Goal: Information Seeking & Learning: Learn about a topic

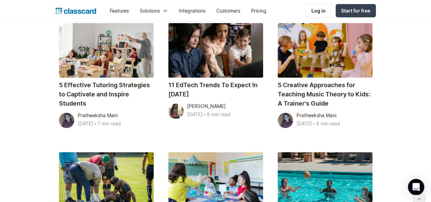
scroll to position [1098, 0]
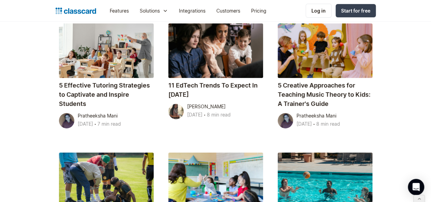
click at [251, 153] on div at bounding box center [215, 180] width 95 height 55
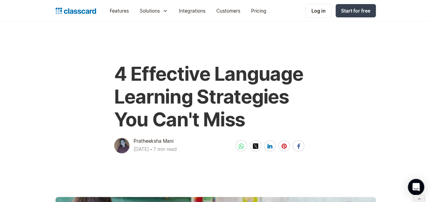
click at [152, 78] on h1 "4 Effective Language Learning Strategies You Can't Miss" at bounding box center [215, 97] width 203 height 69
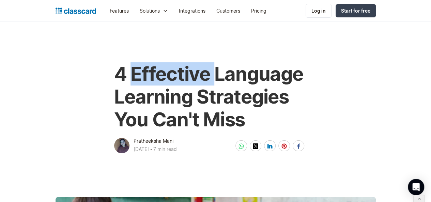
click at [152, 78] on h1 "4 Effective Language Learning Strategies You Can't Miss" at bounding box center [215, 97] width 203 height 69
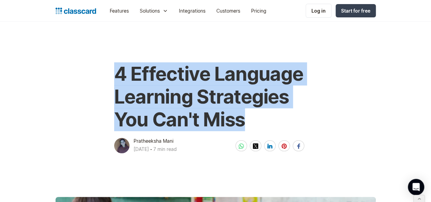
copy h1 "4 Effective Language Learning Strategies You Can't Miss"
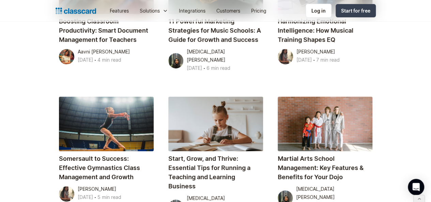
scroll to position [2382, 0]
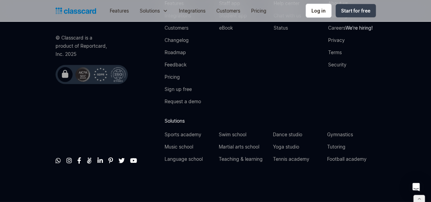
scroll to position [3616, 0]
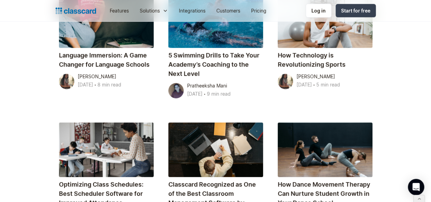
scroll to position [859, 0]
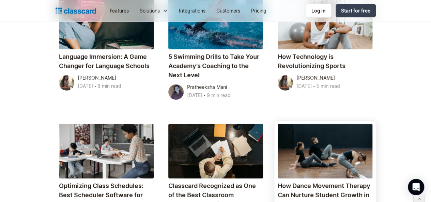
click at [333, 181] on h4 "How Dance Movement Therapy Can Nurture Student Growth in Your Dance School" at bounding box center [325, 195] width 95 height 28
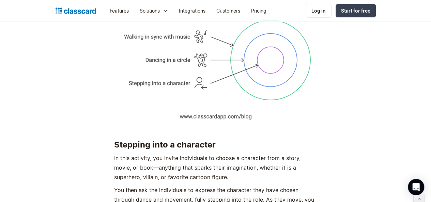
scroll to position [2393, 0]
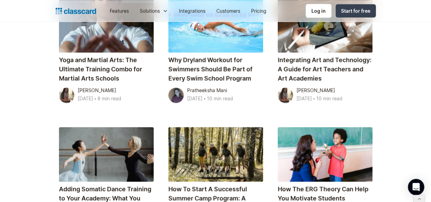
scroll to position [459, 0]
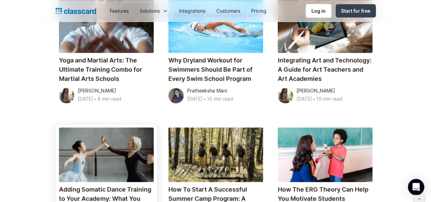
click at [59, 185] on h4 "Adding Somatic Dance Training to Your Academy: What You Need to Know" at bounding box center [106, 199] width 95 height 28
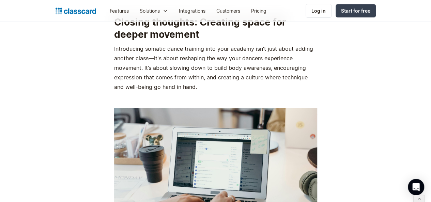
scroll to position [2796, 0]
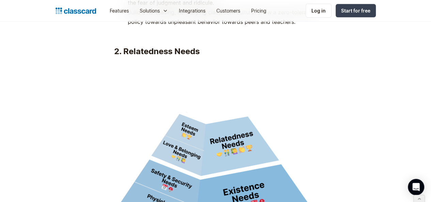
scroll to position [2212, 0]
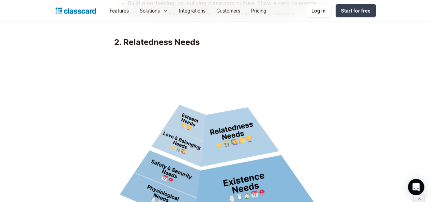
click at [215, 69] on img at bounding box center [215, 152] width 203 height 203
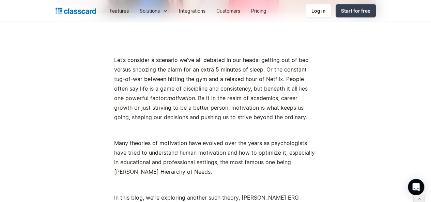
scroll to position [284, 0]
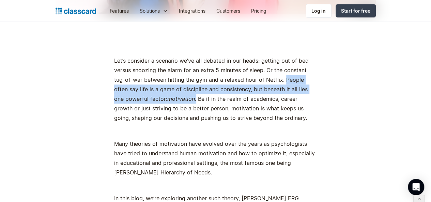
drag, startPoint x: 250, startPoint y: 80, endPoint x: 138, endPoint y: 100, distance: 113.7
click at [138, 100] on p "Let’s consider a scenario we’ve all debated in our heads: getting out of bed ve…" at bounding box center [215, 89] width 203 height 67
copy p "People often say life is a game of discipline and consistency, but beneath it a…"
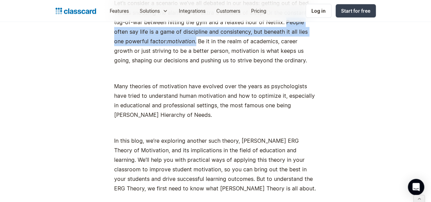
scroll to position [342, 0]
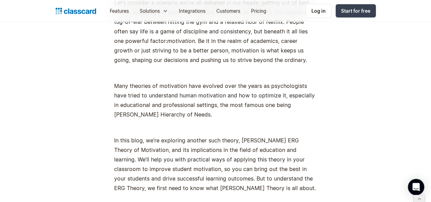
drag, startPoint x: 124, startPoint y: 93, endPoint x: 30, endPoint y: 83, distance: 94.6
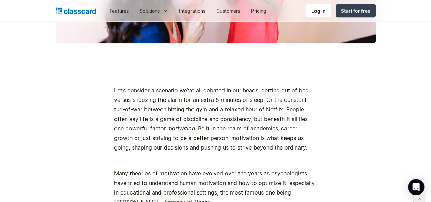
scroll to position [318, 0]
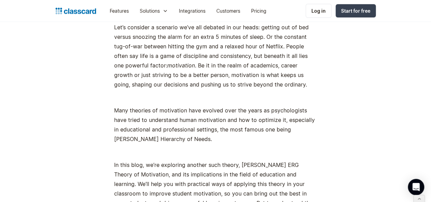
drag, startPoint x: 139, startPoint y: 64, endPoint x: 228, endPoint y: 81, distance: 90.3
click at [228, 81] on p "Let’s consider a scenario we’ve all debated in our heads: getting out of bed ve…" at bounding box center [215, 56] width 203 height 67
copy p "Be it in the realm of academics, career growth or just striving to be a better …"
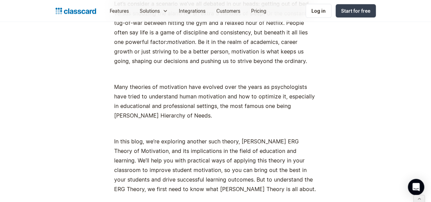
click at [179, 91] on p "Many theories of motivation have evolved over the years as psychologists have t…" at bounding box center [215, 101] width 203 height 38
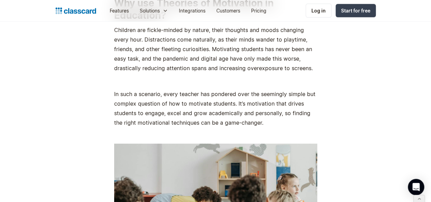
scroll to position [866, 0]
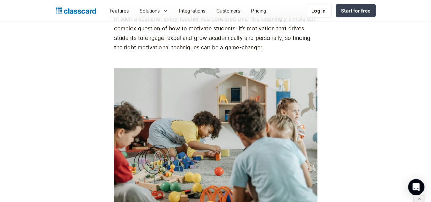
drag, startPoint x: 110, startPoint y: 111, endPoint x: 277, endPoint y: 147, distance: 170.1
copy p "Children are fickle-minded by nature, their thoughts and moods changing every h…"
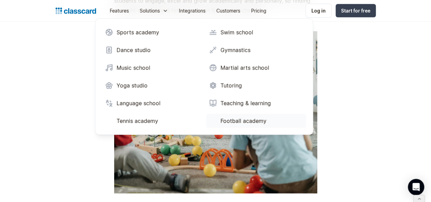
scroll to position [905, 0]
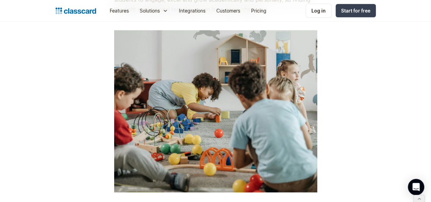
drag, startPoint x: 108, startPoint y: 137, endPoint x: 257, endPoint y: 164, distance: 151.8
copy p "In such a scenario, every teacher has pondered over the seemingly simple but co…"
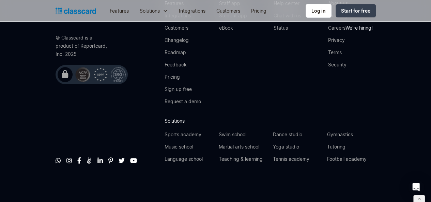
scroll to position [4350, 0]
drag, startPoint x: 251, startPoint y: 113, endPoint x: 307, endPoint y: 137, distance: 60.2
copy p "promotes a more holistic, personalized and empathetic teaching approach that ad…"
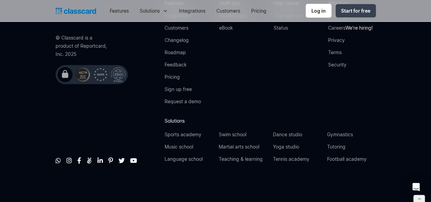
drag, startPoint x: 282, startPoint y: 115, endPoint x: 310, endPoint y: 135, distance: 35.2
copy p "more holistic, personalized and empathetic teaching approach that addresses stu…"
drag, startPoint x: 227, startPoint y: 134, endPoint x: 255, endPoint y: 139, distance: 28.5
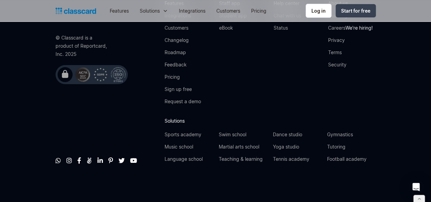
copy p "engage and inspire students to learn and grow."
drag, startPoint x: 140, startPoint y: 106, endPoint x: 238, endPoint y: 106, distance: 97.5
copy p "to propel students towards their goals"
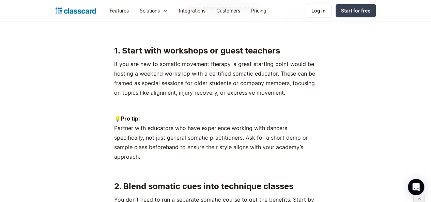
scroll to position [2083, 0]
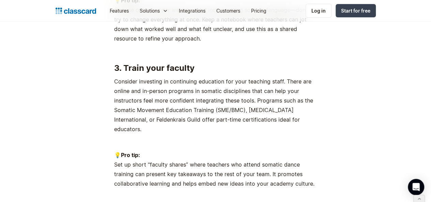
click at [223, 150] on p "💡Pro tip: Set up short “faculty shares” where teachers who attend somatic dance…" at bounding box center [215, 169] width 203 height 38
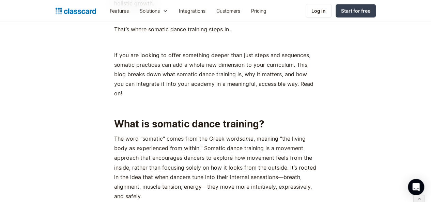
scroll to position [483, 0]
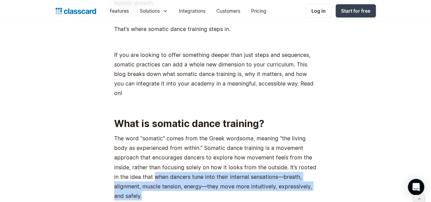
drag, startPoint x: 302, startPoint y: 147, endPoint x: 304, endPoint y: 166, distance: 19.2
click at [304, 166] on p "The word "somatic" comes from the Greek word soma , meaning "the living body as…" at bounding box center [215, 167] width 203 height 67
copy p "when dancers tune into their internal sensations—breath, alignment, muscle tens…"
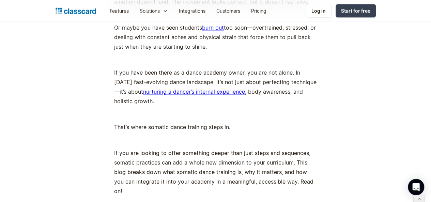
scroll to position [384, 0]
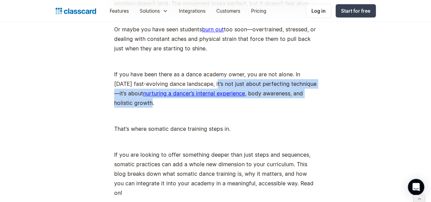
drag, startPoint x: 191, startPoint y: 84, endPoint x: 309, endPoint y: 94, distance: 118.1
click at [309, 94] on p "If you have been there as a dance academy owner, you are not alone. In [DATE] f…" at bounding box center [215, 89] width 203 height 38
copy p "it’s not just about perfecting technique—it’s about nurturing a dancer’s intern…"
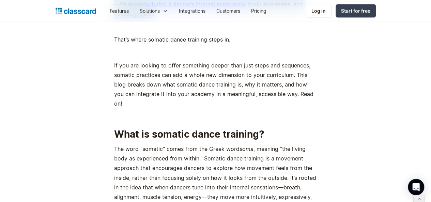
scroll to position [504, 0]
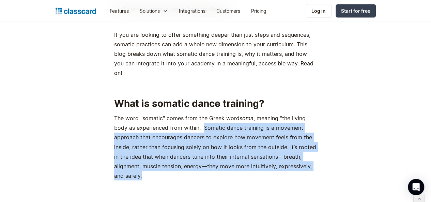
drag, startPoint x: 184, startPoint y: 109, endPoint x: 269, endPoint y: 148, distance: 93.2
click at [269, 148] on p "The word "somatic" comes from the Greek word soma , meaning "the living body as…" at bounding box center [215, 147] width 203 height 67
copy p "Somatic dance training is a movement approach that encourages dancers to explor…"
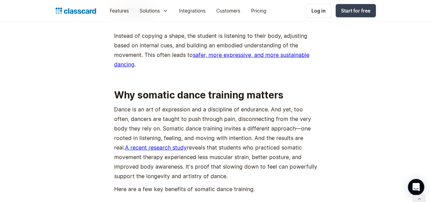
scroll to position [990, 0]
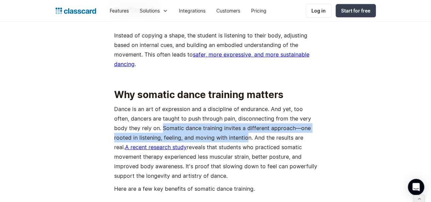
drag, startPoint x: 130, startPoint y: 84, endPoint x: 217, endPoint y: 91, distance: 87.2
click at [217, 104] on p "Dance is an art of expression and a discipline of endurance. And yet, too often…" at bounding box center [215, 142] width 203 height 76
copy p "Somatic dance training invites a different approach—one rooted in listening, fe…"
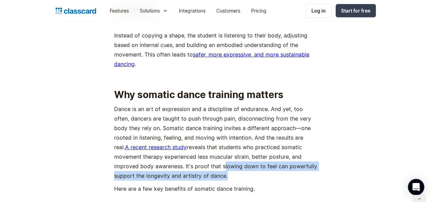
drag, startPoint x: 146, startPoint y: 124, endPoint x: 152, endPoint y: 132, distance: 9.2
click at [152, 132] on p "Dance is an art of expression and a discipline of endurance. And yet, too often…" at bounding box center [215, 142] width 203 height 76
copy p "slowing down to feel can powerfully support the longevity and artistry of dance"
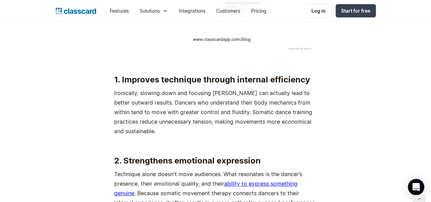
scroll to position [1406, 0]
